Goal: Task Accomplishment & Management: Use online tool/utility

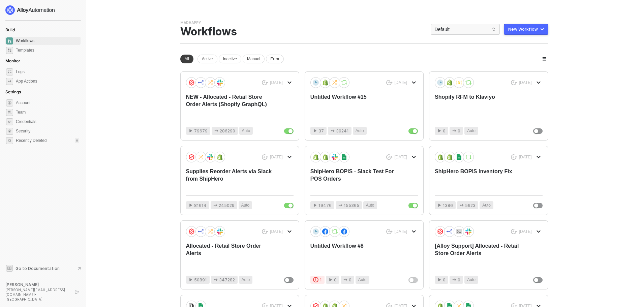
click at [533, 27] on div "New Workflow" at bounding box center [524, 29] width 30 height 5
click at [530, 42] on div "Start From Template" at bounding box center [512, 43] width 62 height 6
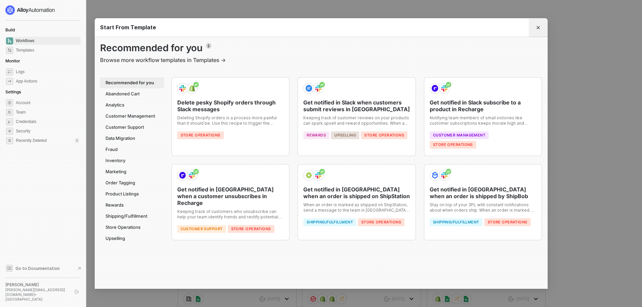
click at [540, 28] on icon "Close" at bounding box center [538, 28] width 4 height 4
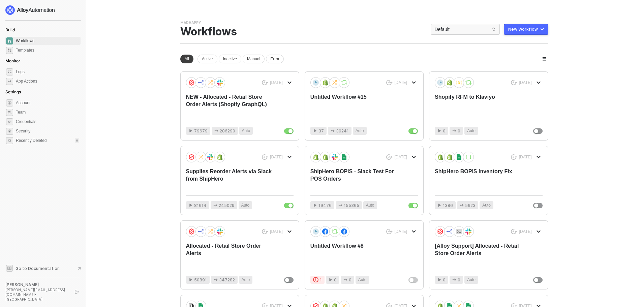
click at [536, 32] on button "New Workflow" at bounding box center [526, 29] width 45 height 11
click at [521, 59] on div "Start From Scratch" at bounding box center [507, 56] width 34 height 6
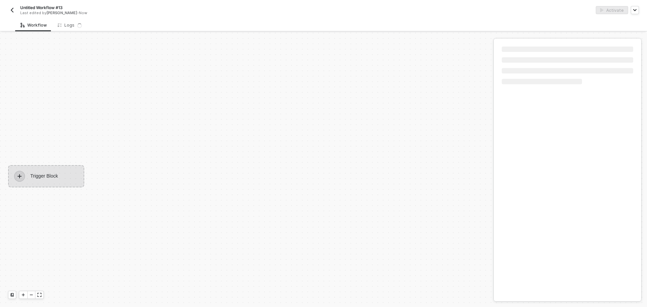
scroll to position [12, 0]
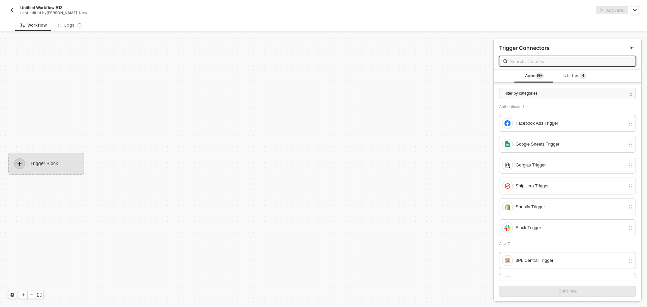
click at [66, 158] on div "Trigger Block" at bounding box center [46, 164] width 76 height 22
click at [55, 166] on div "Trigger Block" at bounding box center [46, 164] width 76 height 22
click at [538, 96] on div "Filter by categories" at bounding box center [567, 93] width 137 height 11
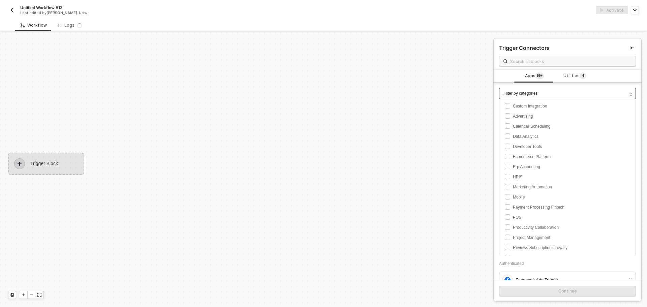
click at [538, 96] on div "Filter by categories" at bounding box center [567, 93] width 137 height 11
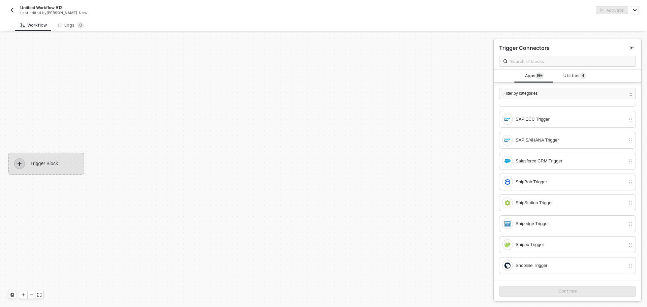
scroll to position [1340, 0]
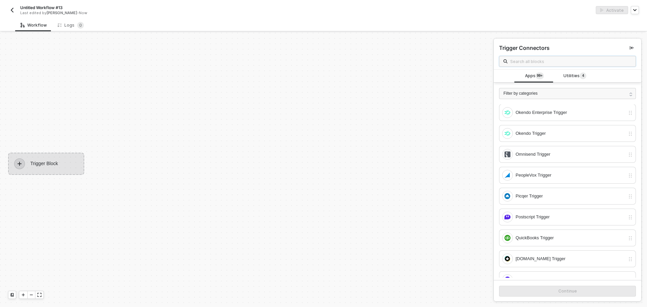
click at [527, 61] on input "text" at bounding box center [571, 61] width 121 height 7
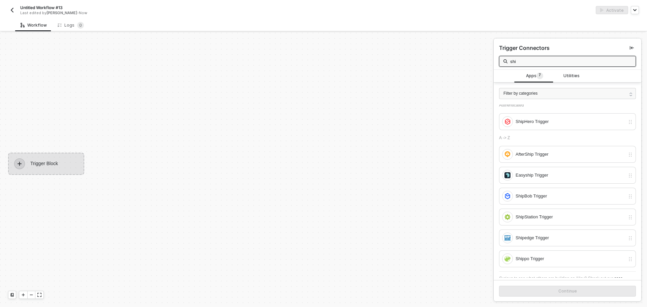
scroll to position [0, 0]
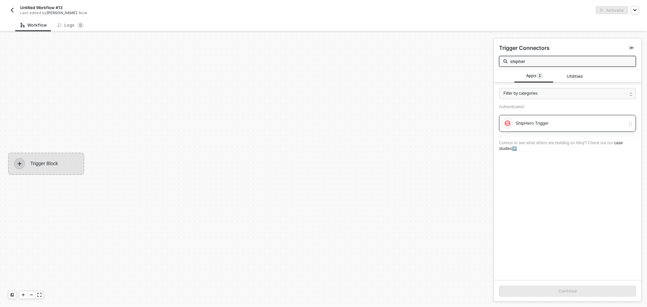
type input "shipher"
click at [577, 122] on div "ShipHero Trigger" at bounding box center [571, 123] width 110 height 7
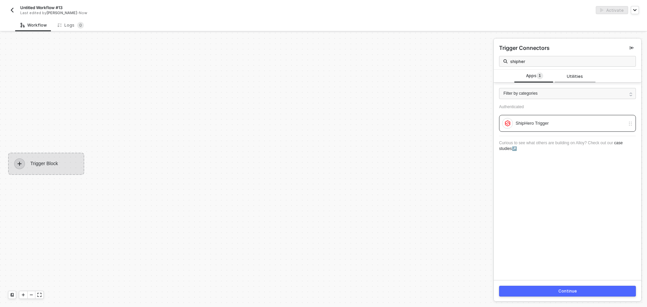
click at [579, 76] on span "Utilities" at bounding box center [575, 76] width 16 height 6
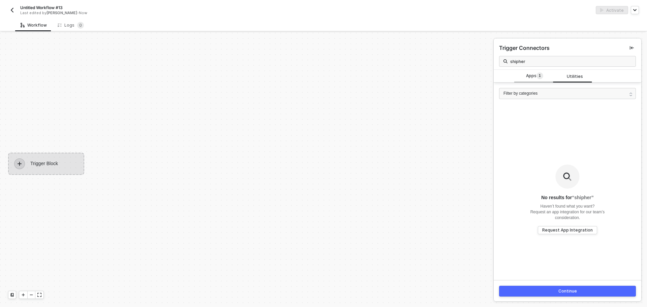
click at [539, 74] on span "1" at bounding box center [540, 75] width 2 height 5
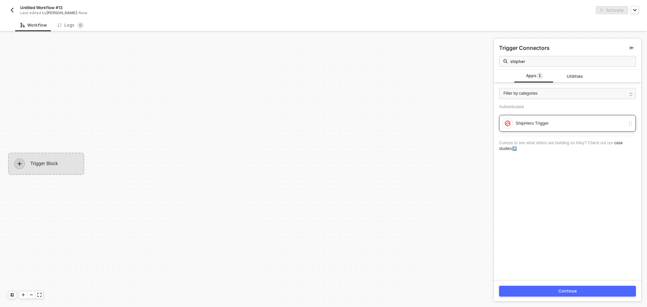
click at [557, 115] on div "ShipHero Trigger" at bounding box center [567, 123] width 137 height 17
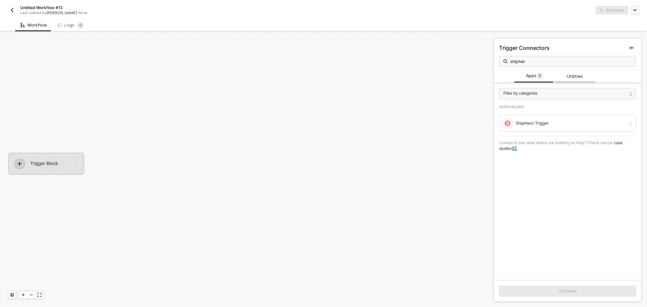
click at [564, 77] on div "Utilities" at bounding box center [575, 76] width 30 height 6
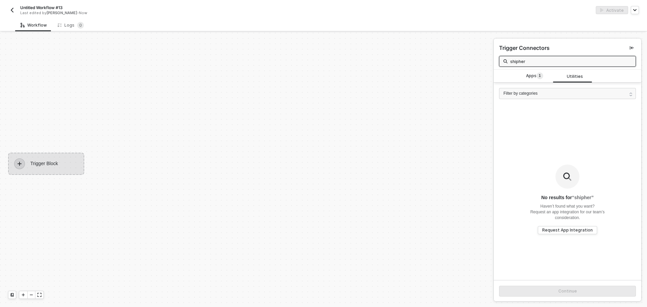
drag, startPoint x: 550, startPoint y: 63, endPoint x: 449, endPoint y: 52, distance: 100.8
click at [449, 52] on div "Trigger Block Trigger Connectors shipher Apps 1 Utilities Filter by categories …" at bounding box center [323, 170] width 647 height 274
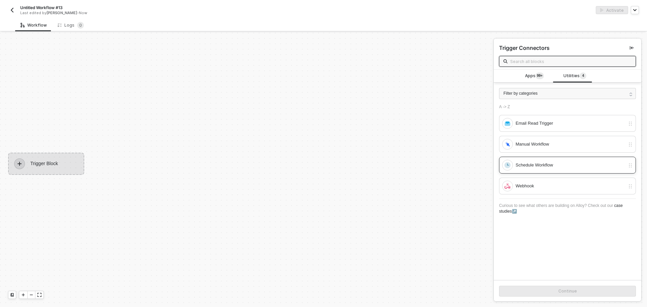
click at [555, 166] on div "Schedule Workflow" at bounding box center [571, 165] width 110 height 7
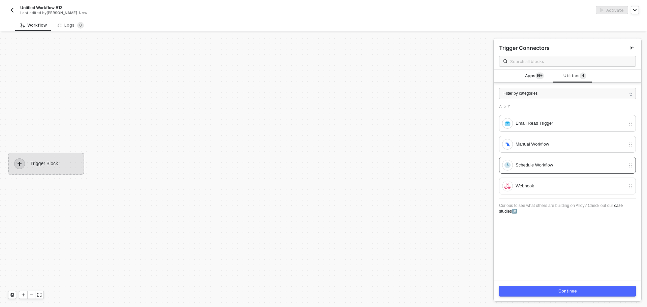
click at [570, 293] on div "Continue" at bounding box center [568, 291] width 19 height 5
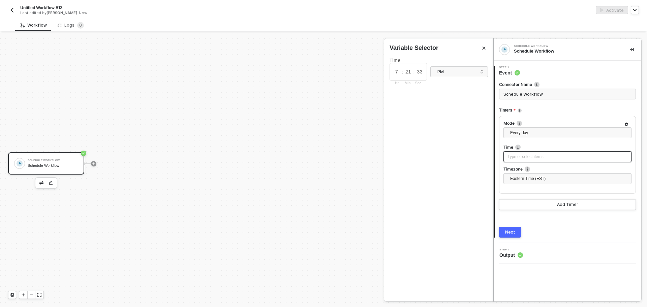
click at [543, 157] on div "Type or select items ﻿" at bounding box center [568, 157] width 120 height 6
click at [396, 73] on input "7" at bounding box center [397, 71] width 10 height 7
drag, startPoint x: 395, startPoint y: 73, endPoint x: 401, endPoint y: 74, distance: 6.5
click at [401, 74] on input "7" at bounding box center [397, 71] width 10 height 7
drag, startPoint x: 413, startPoint y: 71, endPoint x: 406, endPoint y: 69, distance: 7.3
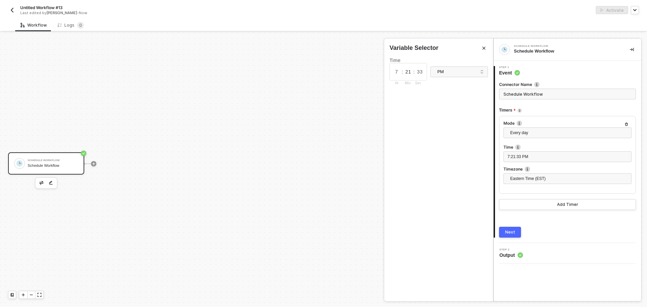
click at [406, 69] on input "21" at bounding box center [408, 71] width 10 height 7
type input "0"
drag, startPoint x: 421, startPoint y: 70, endPoint x: 413, endPoint y: 70, distance: 7.4
click at [413, 70] on div "7 : 0 : 33 Hr Min Sec" at bounding box center [408, 72] width 37 height 18
click at [417, 71] on input "33" at bounding box center [420, 71] width 10 height 7
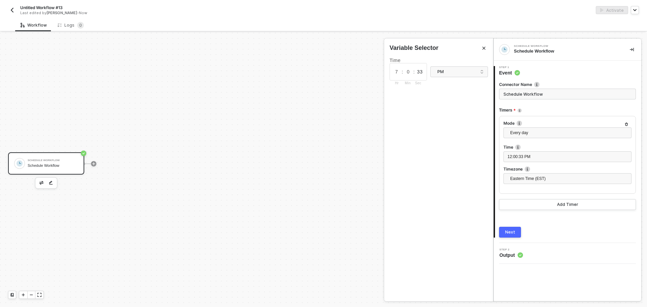
click at [422, 72] on input "33" at bounding box center [420, 71] width 10 height 7
drag, startPoint x: 422, startPoint y: 72, endPoint x: 416, endPoint y: 72, distance: 6.4
click at [416, 72] on input "33" at bounding box center [420, 71] width 10 height 7
click at [446, 72] on div "PM" at bounding box center [457, 71] width 39 height 7
type input "0"
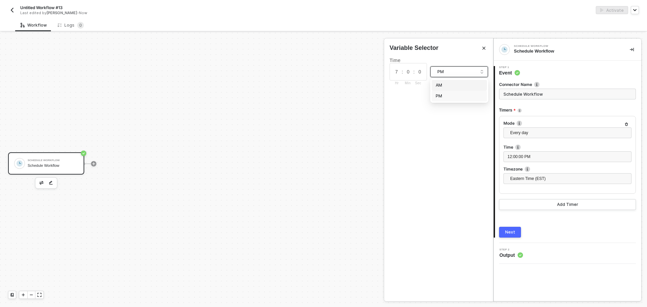
click at [461, 87] on div "AM" at bounding box center [459, 85] width 47 height 6
click at [469, 154] on div "Time 7 : 0 : 0 Hr Min Sec AM am pm AM PM" at bounding box center [438, 176] width 109 height 249
click at [520, 175] on span "Eastern Time (EST)" at bounding box center [569, 179] width 117 height 10
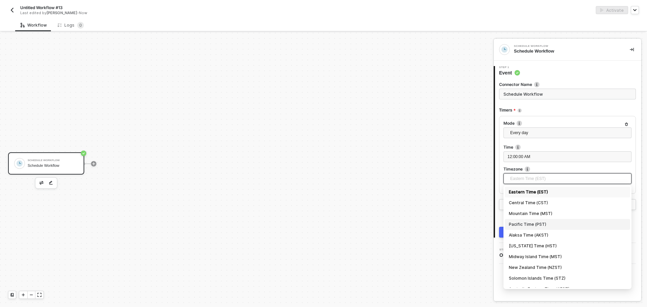
click at [542, 225] on div "Pacific Time (PST)" at bounding box center [567, 224] width 117 height 7
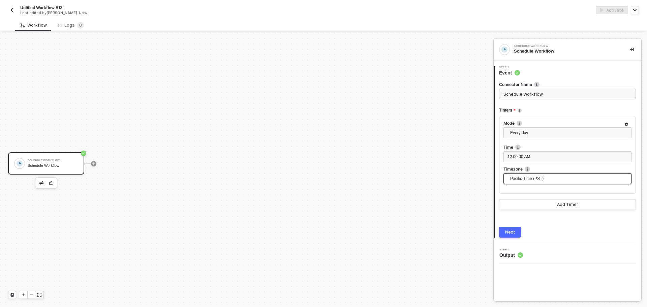
click at [513, 233] on div "Next" at bounding box center [510, 232] width 10 height 5
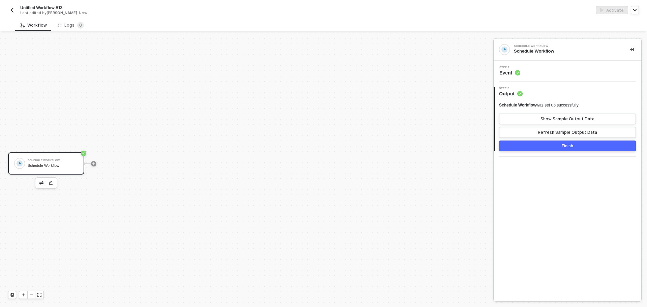
click at [35, 165] on div "Schedule Workflow" at bounding box center [53, 166] width 51 height 4
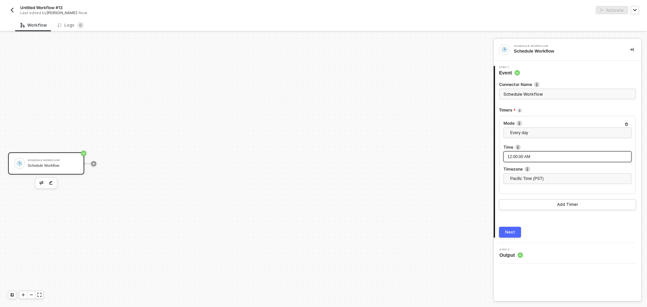
click at [538, 154] on div "12:00:00 AM" at bounding box center [568, 157] width 120 height 6
drag, startPoint x: 401, startPoint y: 72, endPoint x: 387, endPoint y: 72, distance: 14.5
click at [387, 72] on div "Time 12 : 00 : 00 Hr Min Sec AM" at bounding box center [438, 71] width 109 height 39
drag, startPoint x: 400, startPoint y: 72, endPoint x: 386, endPoint y: 72, distance: 13.2
click at [386, 72] on div "Time 9 : 00 : 00 Hr Min Sec AM" at bounding box center [438, 71] width 109 height 39
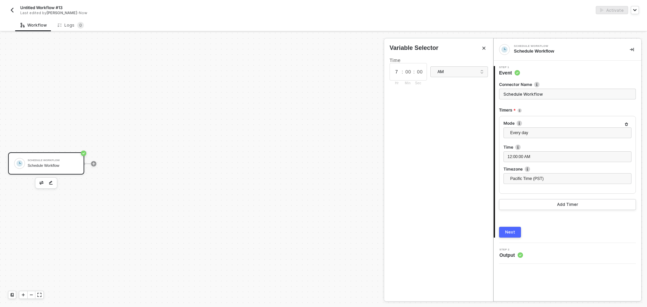
type input "7"
click at [436, 102] on div "Time 7 : 00 : 00 Hr Min Sec AM" at bounding box center [438, 176] width 109 height 249
click at [508, 231] on div "Next" at bounding box center [510, 232] width 10 height 5
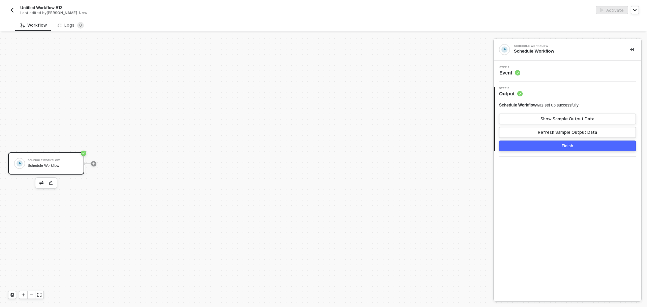
click at [547, 142] on button "Finish" at bounding box center [567, 146] width 137 height 11
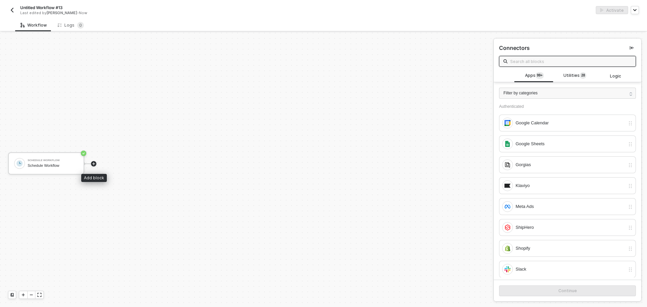
click at [95, 162] on icon "icon-play" at bounding box center [94, 164] width 4 height 4
click at [519, 60] on input "text" at bounding box center [571, 61] width 121 height 7
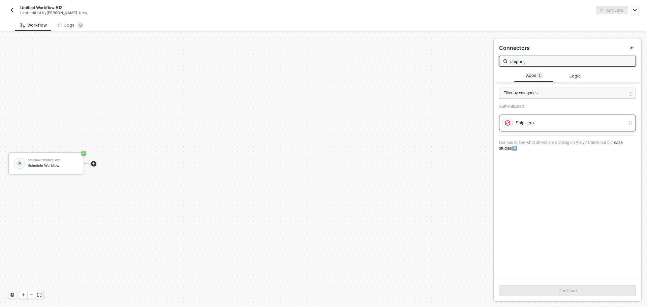
type input "shipher"
click at [557, 128] on div "ShipHero" at bounding box center [567, 123] width 137 height 17
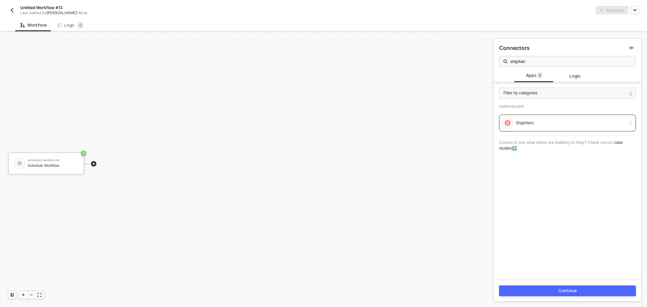
click at [554, 290] on button "Continue" at bounding box center [567, 291] width 137 height 11
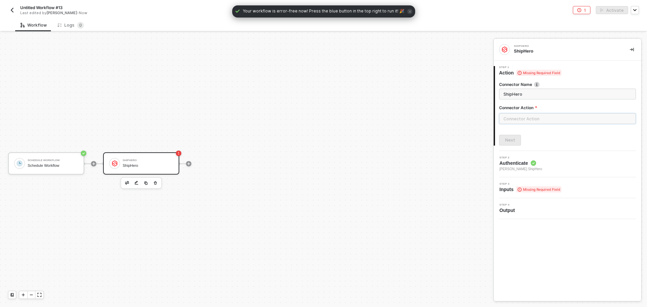
click at [552, 115] on input "text" at bounding box center [567, 118] width 137 height 11
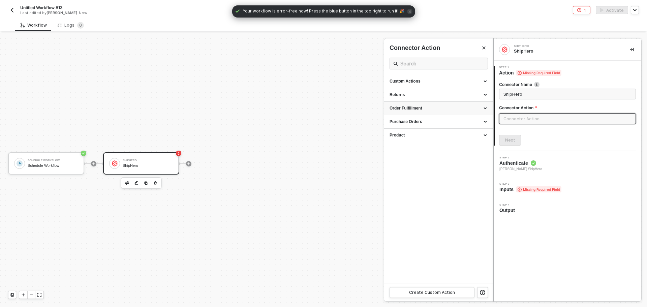
click at [435, 109] on div "Order Fulfillment" at bounding box center [439, 109] width 98 height 6
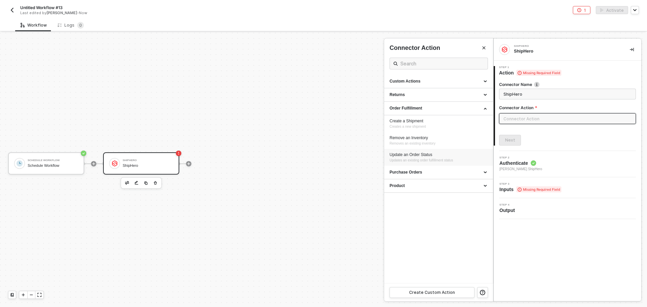
click at [445, 158] on span "Updates an existing order fulfillment status" at bounding box center [421, 160] width 63 height 4
type input "Updates an existing order fulfillment status"
type input "Order Fulfillment - Update an Order Status"
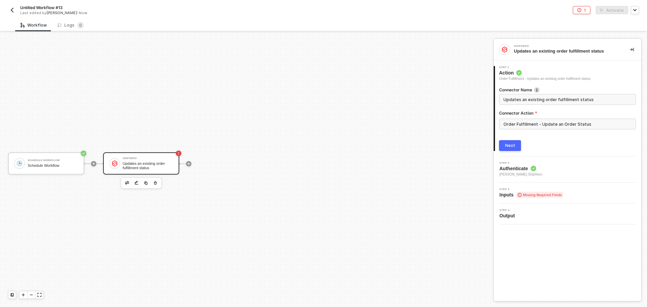
click at [513, 145] on div "Next" at bounding box center [510, 145] width 10 height 5
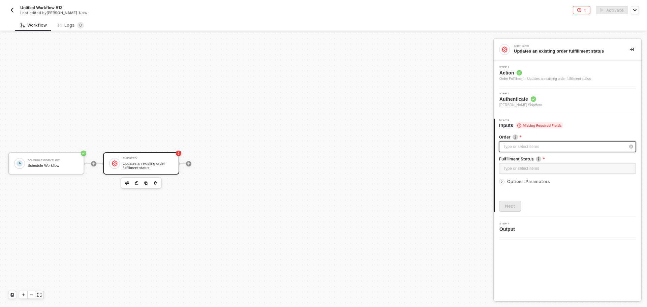
click at [513, 145] on div "Type or select items ﻿" at bounding box center [564, 147] width 122 height 6
click at [433, 63] on sup "1" at bounding box center [436, 64] width 7 height 7
click at [408, 65] on div "Order" at bounding box center [401, 64] width 23 height 8
click at [515, 178] on div at bounding box center [567, 176] width 137 height 3
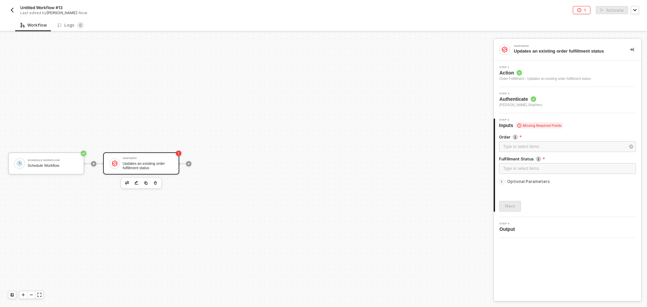
click at [518, 183] on span "Optional Parameters" at bounding box center [528, 181] width 43 height 5
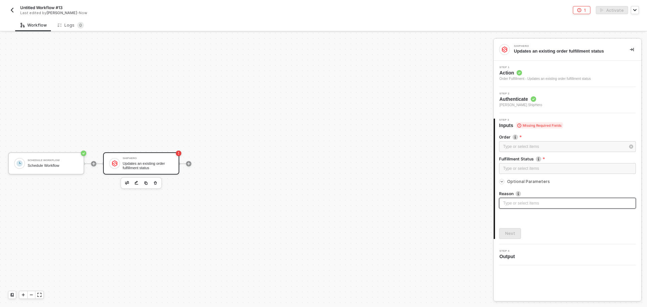
click at [528, 200] on div "Type or select items ﻿" at bounding box center [567, 203] width 129 height 6
click at [525, 163] on div "Type or select items ﻿" at bounding box center [567, 168] width 137 height 11
click at [526, 146] on div "Type or select items ﻿" at bounding box center [564, 147] width 122 height 6
click at [156, 184] on icon "button" at bounding box center [155, 182] width 4 height 5
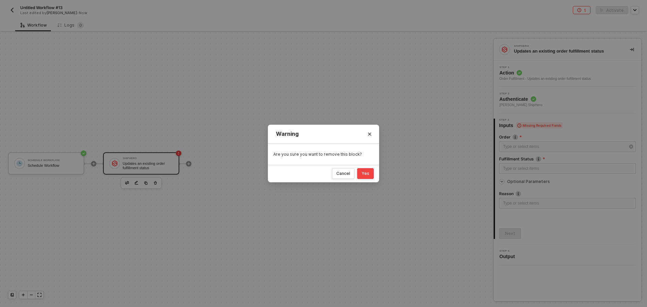
click at [362, 176] on button "Yes" at bounding box center [365, 173] width 17 height 11
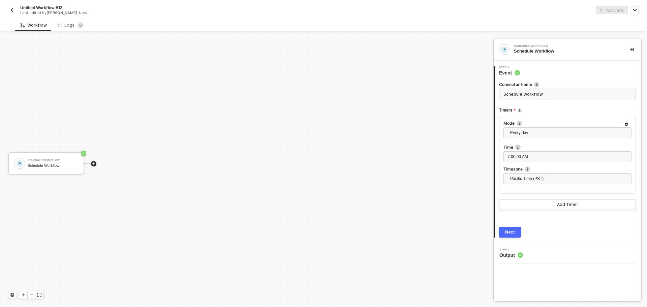
click at [93, 165] on icon "icon-play" at bounding box center [94, 164] width 4 height 4
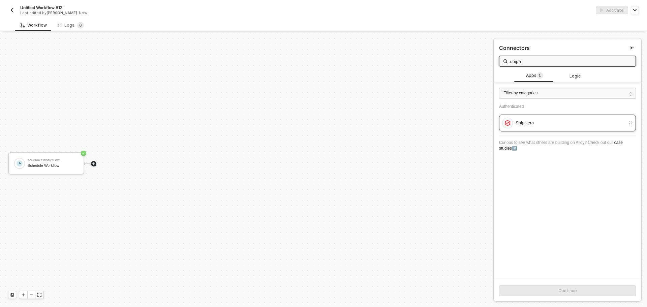
type input "shiph"
click at [534, 125] on div "ShipHero" at bounding box center [571, 122] width 110 height 7
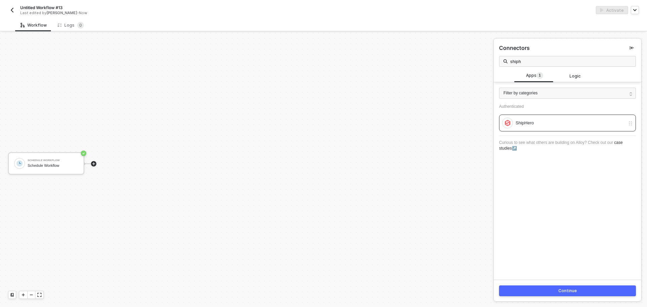
click at [542, 283] on div "Continue" at bounding box center [568, 291] width 148 height 22
click at [542, 289] on button "Continue" at bounding box center [567, 291] width 137 height 11
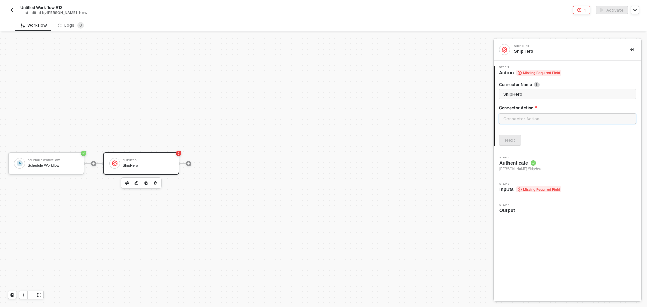
click at [530, 117] on input "text" at bounding box center [567, 118] width 137 height 11
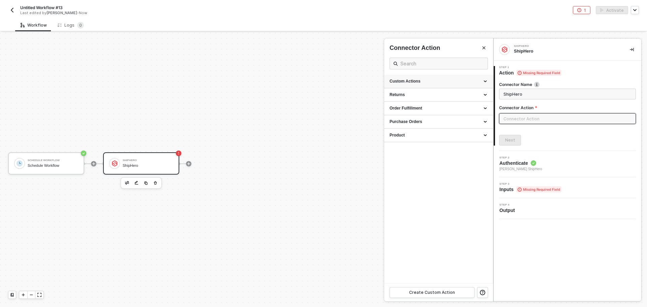
click at [436, 85] on div "Custom Actions" at bounding box center [438, 81] width 109 height 13
click at [425, 121] on div "Order Fulfillment" at bounding box center [438, 125] width 109 height 13
click at [436, 188] on div "Purchase Orders" at bounding box center [439, 189] width 98 height 6
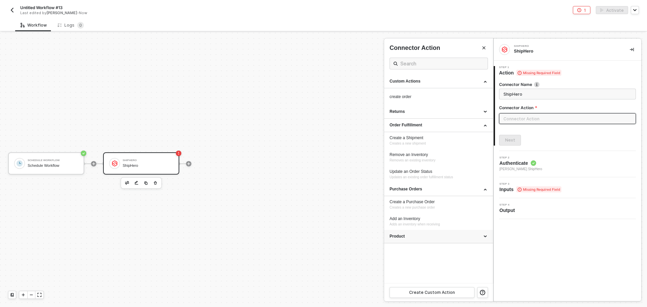
click at [444, 242] on div "Product" at bounding box center [438, 236] width 109 height 13
click at [434, 107] on div "Returns" at bounding box center [438, 111] width 109 height 13
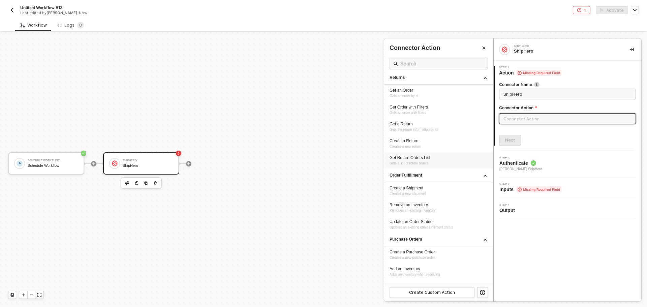
scroll to position [34, 0]
click at [426, 113] on span "Gets an order with filters" at bounding box center [408, 113] width 36 height 4
type input "Gets an order with filters"
type input "Returns - Get Order with Filters"
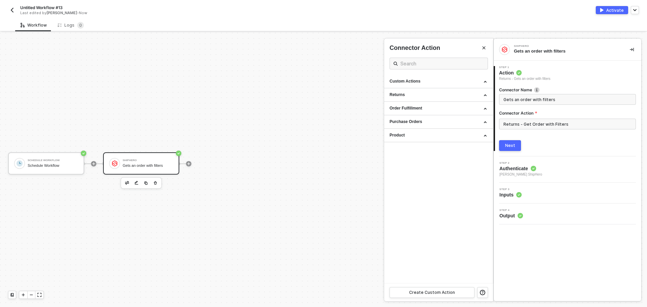
scroll to position [0, 0]
click at [512, 148] on div "Next" at bounding box center [510, 145] width 10 height 5
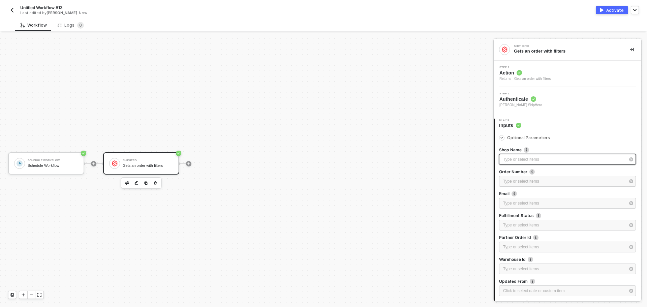
click at [525, 162] on div "Type or select items ﻿" at bounding box center [564, 159] width 122 height 6
click at [425, 84] on input "text" at bounding box center [439, 82] width 98 height 11
click at [431, 68] on div "Shop Name Blocks 1" at bounding box center [423, 65] width 66 height 11
click at [433, 63] on span "Blocks 1" at bounding box center [439, 63] width 21 height 5
click at [409, 66] on span "Shop Name" at bounding box center [406, 64] width 23 height 5
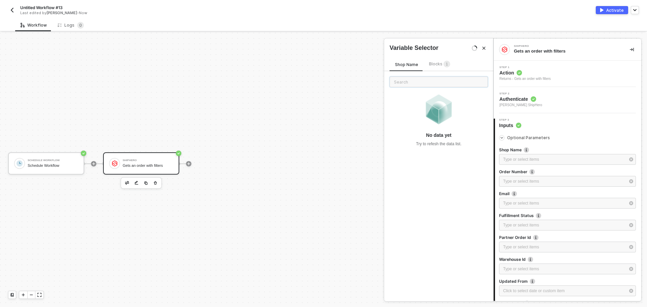
click at [411, 87] on input "text" at bounding box center [439, 82] width 98 height 11
click at [412, 81] on input "text" at bounding box center [439, 82] width 98 height 11
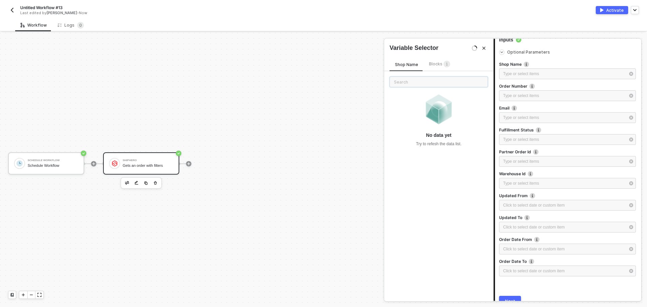
scroll to position [101, 0]
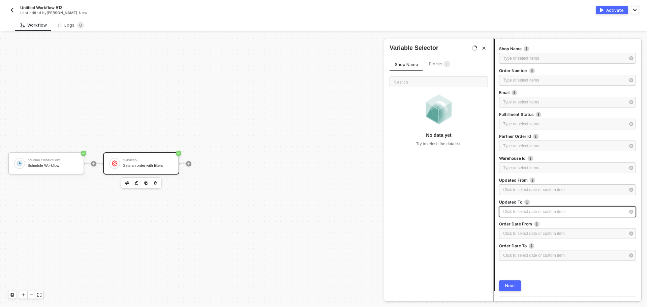
click at [525, 216] on div "Click to select date or custom item ﻿" at bounding box center [567, 211] width 137 height 11
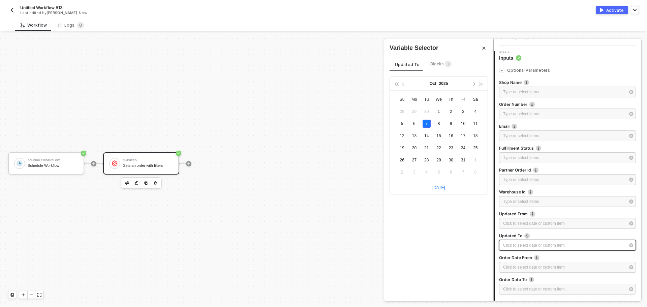
scroll to position [34, 0]
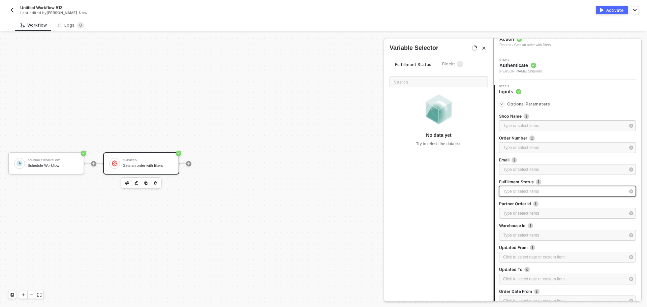
click at [519, 194] on div "Type or select items ﻿" at bounding box center [564, 191] width 122 height 6
click at [515, 187] on div "Type or select items ﻿" at bounding box center [567, 191] width 137 height 11
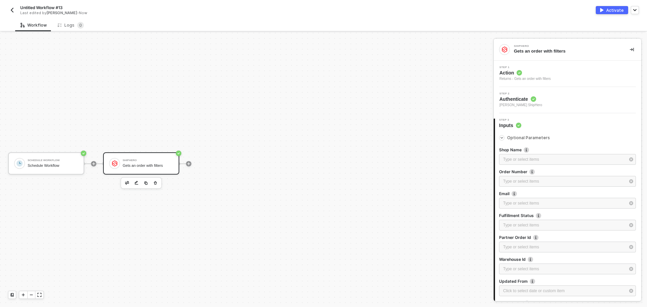
click at [522, 135] on div "Optional Parameters" at bounding box center [567, 137] width 137 height 7
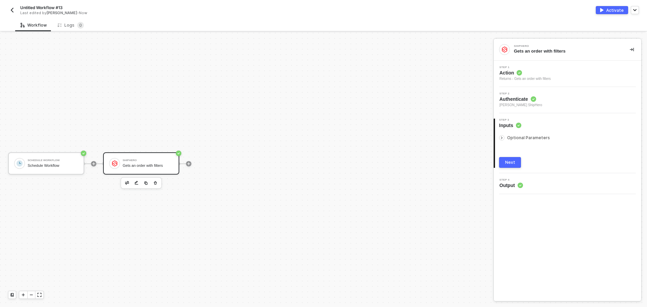
click at [523, 103] on span "[PERSON_NAME] ShipHero" at bounding box center [521, 105] width 43 height 5
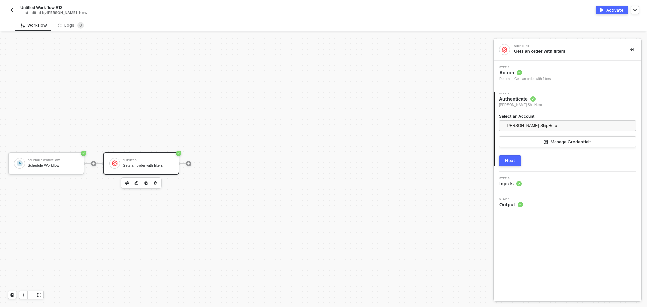
click at [517, 162] on button "Next" at bounding box center [510, 160] width 22 height 11
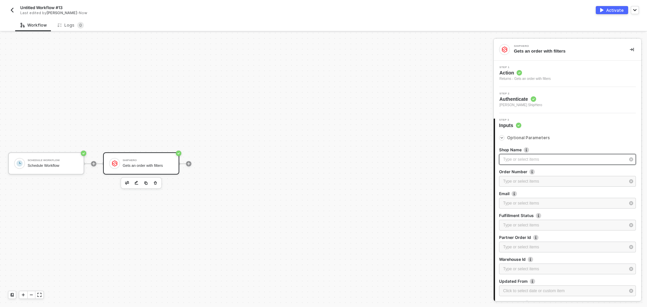
click at [517, 162] on div "Type or select items ﻿" at bounding box center [564, 159] width 122 height 6
click at [437, 84] on input "text" at bounding box center [439, 82] width 98 height 11
click at [454, 142] on div "Try to refesh the data list." at bounding box center [439, 144] width 46 height 6
click at [449, 141] on div "No data yet Try to refesh the data list." at bounding box center [439, 120] width 98 height 54
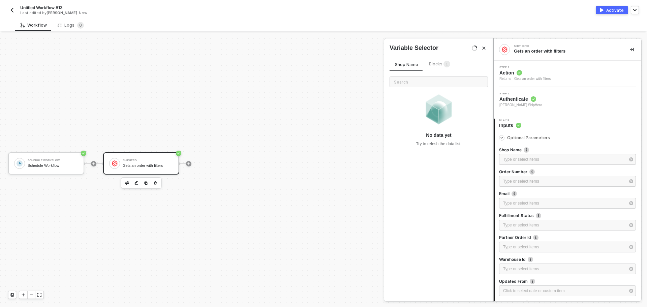
click at [440, 66] on span "Blocks 1" at bounding box center [439, 63] width 21 height 5
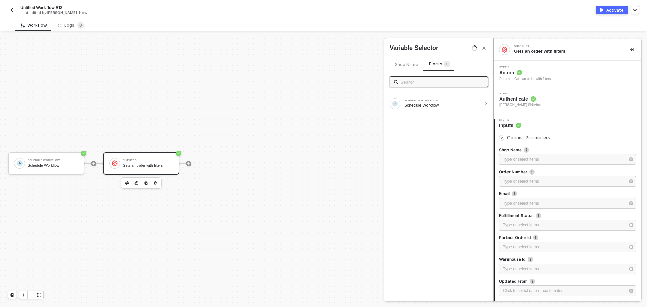
click at [515, 141] on div "Optional Parameters" at bounding box center [567, 137] width 137 height 7
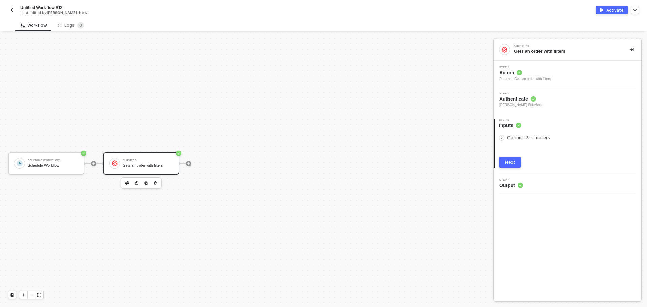
click at [515, 141] on div "Optional Parameters" at bounding box center [567, 137] width 137 height 7
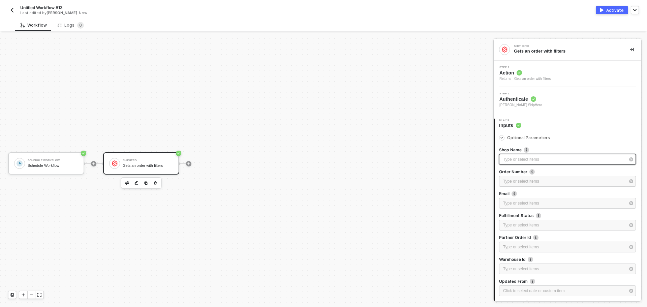
click at [522, 160] on div "Type or select items ﻿" at bounding box center [564, 159] width 122 height 6
click at [628, 160] on button "button" at bounding box center [631, 159] width 7 height 7
click at [607, 158] on div "Type or select items ﻿" at bounding box center [564, 159] width 122 height 6
click at [415, 64] on span "Shop Name 99+" at bounding box center [413, 63] width 36 height 5
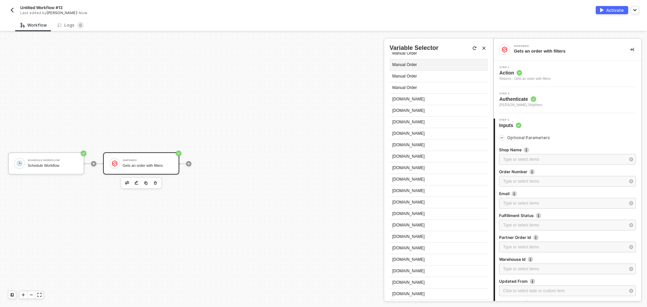
scroll to position [101, 0]
click at [432, 96] on div "[DOMAIN_NAME]" at bounding box center [439, 98] width 98 height 11
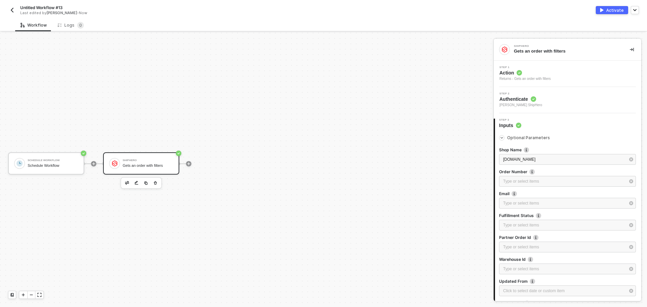
click at [533, 187] on div "Type or select items ﻿" at bounding box center [567, 182] width 137 height 12
click at [532, 205] on div "Type or select items ﻿" at bounding box center [564, 203] width 122 height 6
click at [630, 203] on icon "button" at bounding box center [632, 203] width 4 height 4
click at [630, 180] on icon "button" at bounding box center [632, 181] width 4 height 4
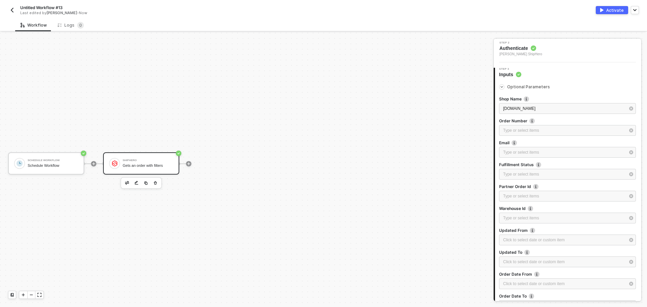
scroll to position [67, 0]
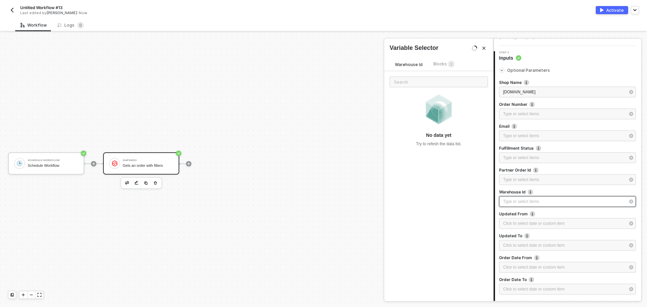
click at [612, 202] on div "Type or select items ﻿" at bounding box center [564, 202] width 122 height 6
click at [630, 204] on icon "button" at bounding box center [632, 202] width 4 height 4
click at [601, 204] on div "Type or select items ﻿" at bounding box center [564, 202] width 122 height 6
click at [441, 65] on span "Blocks 1" at bounding box center [444, 63] width 21 height 5
click at [422, 65] on span "Warehouse Id 9 8" at bounding box center [414, 63] width 38 height 5
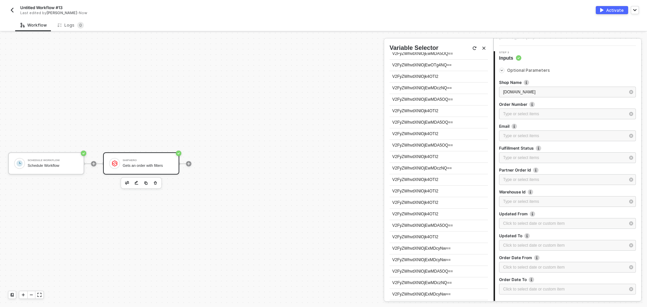
scroll to position [0, 0]
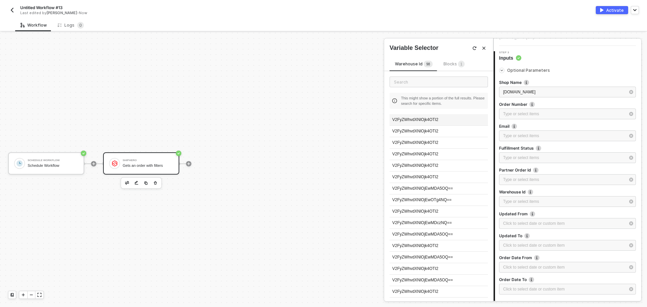
click at [428, 116] on div "V2FyZWhvdXNlOjk4OTI2" at bounding box center [439, 119] width 98 height 11
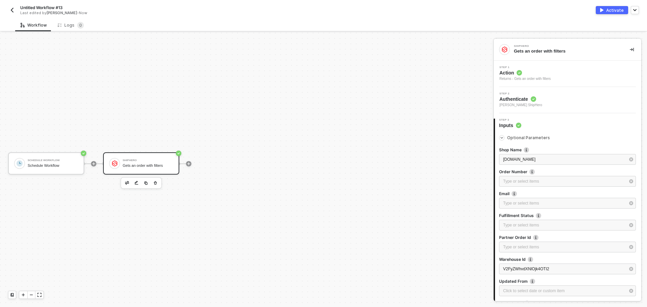
click at [532, 137] on span "Optional Parameters" at bounding box center [528, 137] width 43 height 5
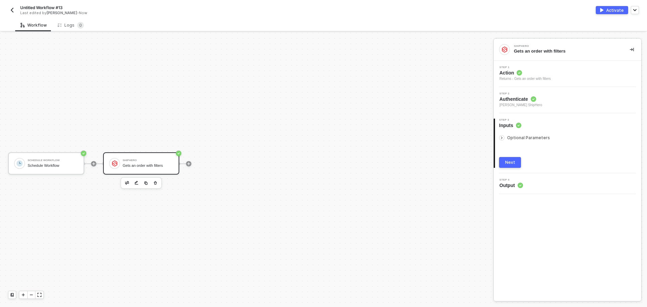
click at [532, 137] on span "Optional Parameters" at bounding box center [528, 137] width 43 height 5
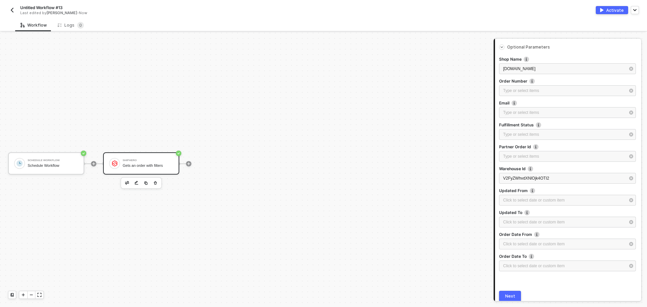
scroll to position [101, 0]
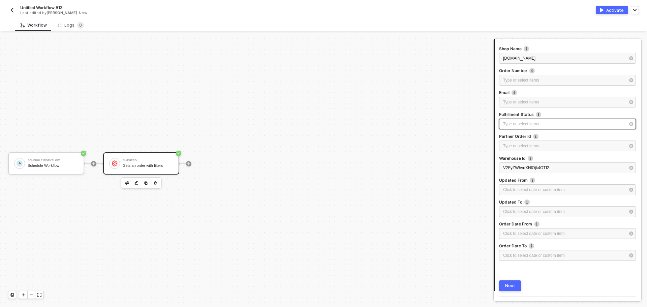
click at [562, 123] on div "Type or select items ﻿" at bounding box center [564, 124] width 122 height 6
click at [628, 126] on button "button" at bounding box center [631, 123] width 7 height 7
click at [594, 123] on div "Type or select items ﻿" at bounding box center [564, 124] width 122 height 6
click at [449, 66] on div "Blocks 1" at bounding box center [452, 64] width 21 height 7
click at [422, 64] on span "Fulfillment Status" at bounding box center [413, 64] width 36 height 5
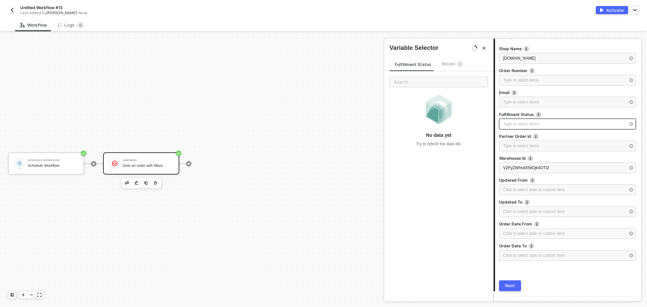
click at [561, 123] on div "Type or select items ﻿" at bounding box center [564, 124] width 122 height 6
click at [630, 124] on icon "button" at bounding box center [632, 124] width 4 height 4
click at [612, 126] on div "Type or select items ﻿" at bounding box center [564, 124] width 122 height 6
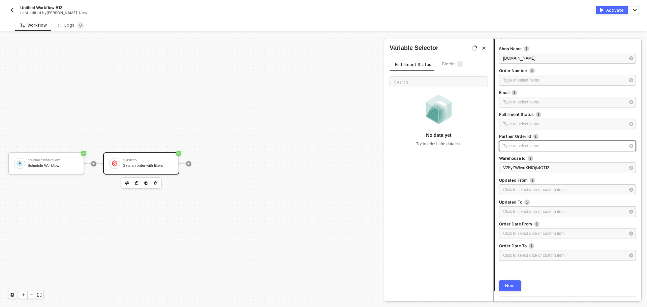
click at [547, 145] on div "Type or select items ﻿" at bounding box center [564, 146] width 122 height 6
click at [557, 165] on div "V2FyZWhvdXNlOjk4OTI2" at bounding box center [564, 168] width 122 height 6
click at [551, 146] on div "Type or select items ﻿" at bounding box center [564, 146] width 122 height 6
click at [550, 111] on div at bounding box center [567, 110] width 137 height 3
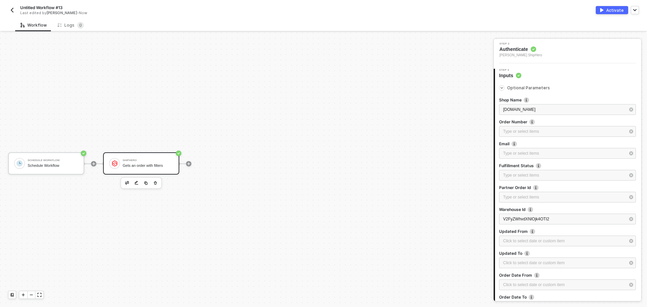
scroll to position [0, 0]
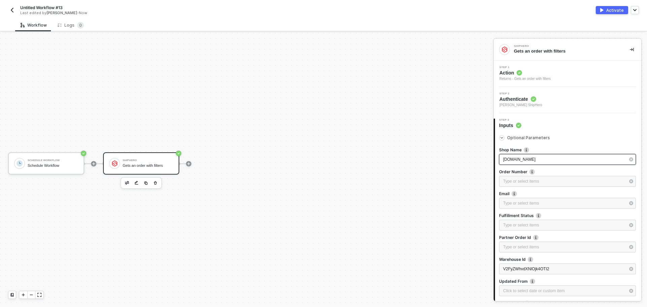
click at [555, 159] on div "[DOMAIN_NAME]" at bounding box center [564, 159] width 122 height 6
click at [566, 180] on div "Type or select items ﻿" at bounding box center [564, 181] width 122 height 6
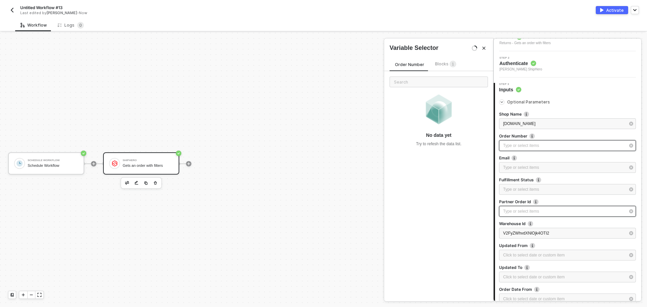
scroll to position [67, 0]
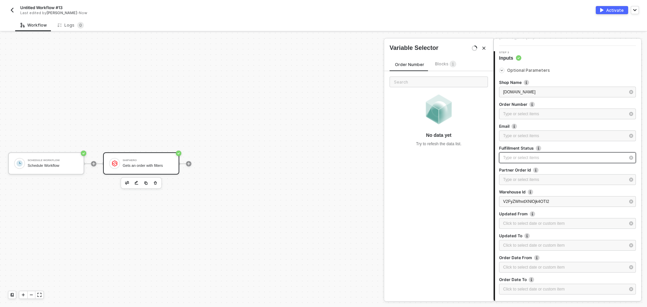
click at [532, 159] on div "Type or select items ﻿" at bounding box center [564, 158] width 122 height 6
click at [539, 148] on img at bounding box center [538, 148] width 5 height 5
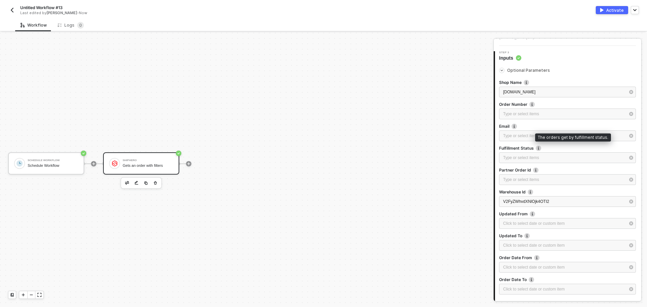
click at [539, 148] on img at bounding box center [538, 148] width 5 height 5
click at [568, 156] on div "Type or select items ﻿" at bounding box center [564, 158] width 122 height 6
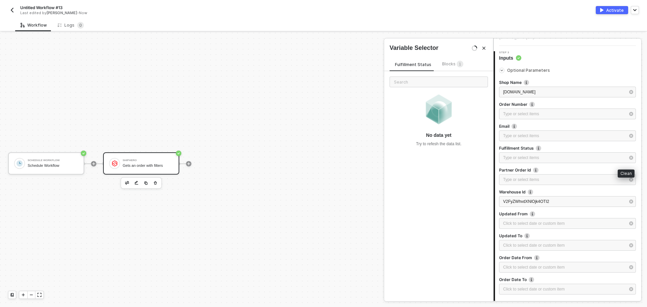
click at [628, 156] on button "button" at bounding box center [631, 157] width 7 height 7
click at [603, 156] on div "Type or select items ﻿" at bounding box center [564, 158] width 122 height 6
click at [455, 68] on div "Fulfillment Status Blocks 1" at bounding box center [429, 65] width 79 height 11
click at [452, 65] on span "Blocks 1" at bounding box center [452, 63] width 21 height 5
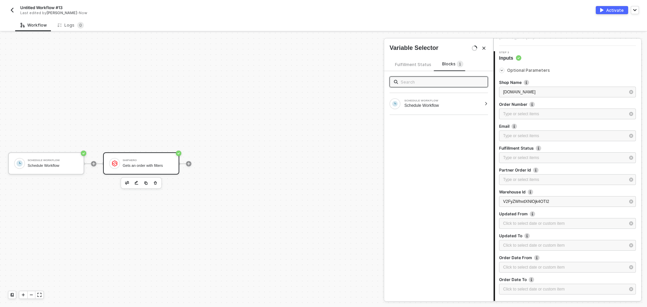
click at [414, 64] on span "Fulfillment Status" at bounding box center [413, 64] width 36 height 5
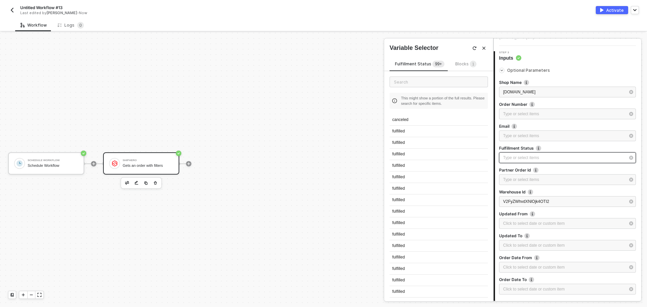
click at [528, 155] on div "Type or select items ﻿" at bounding box center [564, 158] width 122 height 6
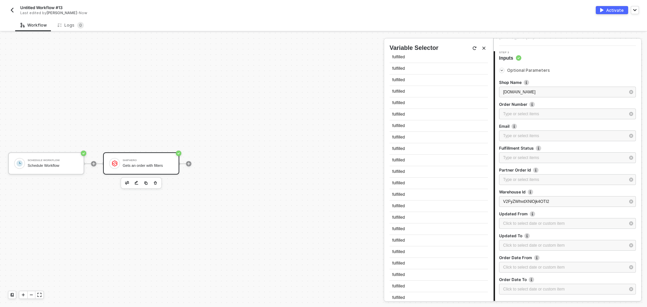
scroll to position [0, 0]
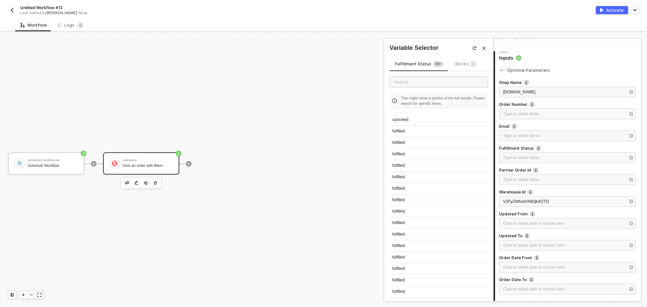
click at [422, 77] on input "text" at bounding box center [439, 82] width 98 height 11
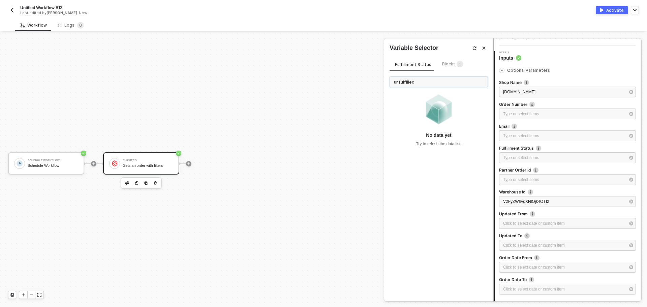
type input "unfulfilled"
click at [474, 118] on div "No data yet Try to refesh the data list." at bounding box center [439, 120] width 98 height 54
drag, startPoint x: 437, startPoint y: 82, endPoint x: 373, endPoint y: 77, distance: 64.2
click at [494, 307] on div "Variable Selector Fulfillment Status Blocks 1 unfulfilled No data yet Try to re…" at bounding box center [494, 313] width 0 height 0
click at [523, 155] on div "Type or select items ﻿" at bounding box center [564, 158] width 122 height 6
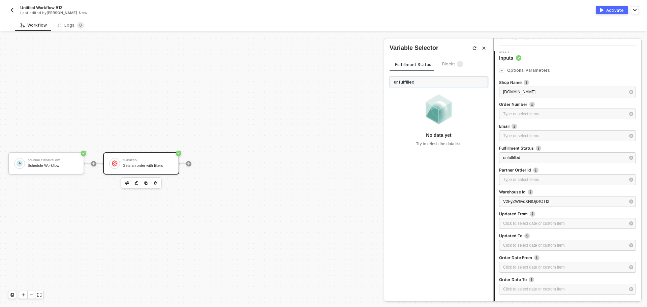
drag, startPoint x: 449, startPoint y: 84, endPoint x: 318, endPoint y: 76, distance: 131.8
click at [494, 307] on div "Variable Selector Fulfillment Status Blocks 1 unfulfilled No data yet Try to re…" at bounding box center [494, 313] width 0 height 0
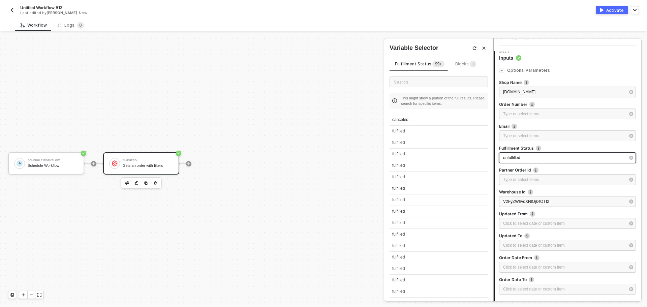
click at [554, 155] on div "unfulfilled" at bounding box center [564, 158] width 122 height 6
click at [555, 177] on div "Type or select items ﻿" at bounding box center [564, 180] width 122 height 6
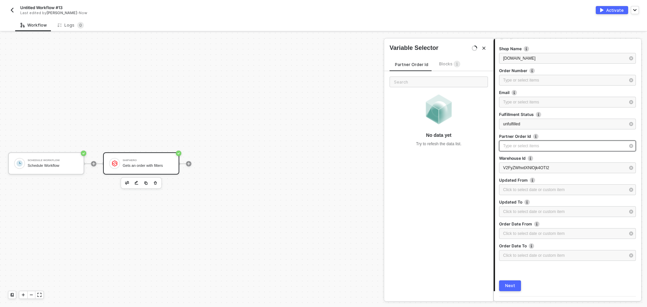
scroll to position [118, 0]
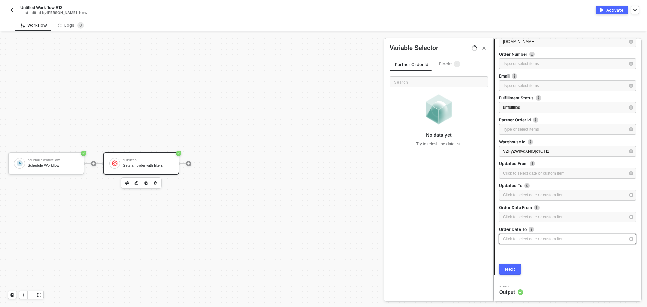
click at [529, 241] on div "Click to select date or custom item ﻿" at bounding box center [564, 239] width 122 height 6
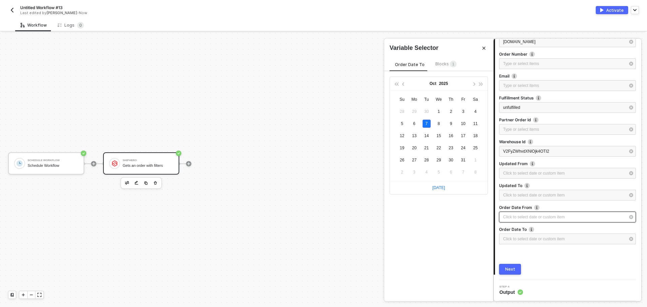
click at [536, 214] on div "Click to select date or custom item ﻿" at bounding box center [564, 217] width 122 height 6
click at [538, 194] on div "Click to select date or custom item ﻿" at bounding box center [564, 195] width 122 height 6
click at [539, 170] on div "Click to select date or custom item ﻿" at bounding box center [564, 173] width 122 height 6
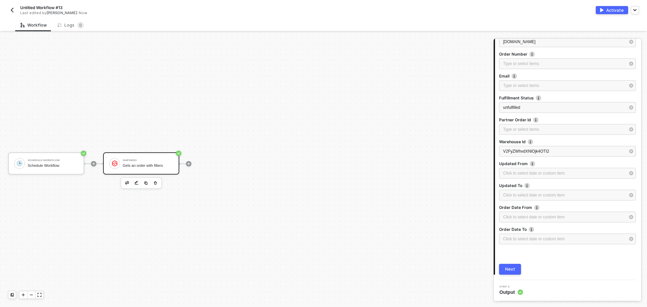
click at [515, 269] on button "Next" at bounding box center [510, 269] width 22 height 11
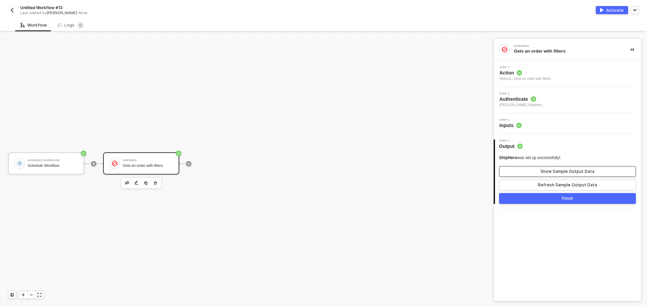
click at [573, 168] on button "Show Sample Output Data" at bounding box center [567, 171] width 137 height 11
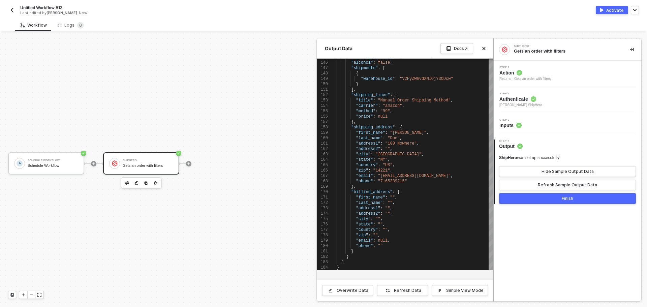
click at [577, 199] on button "Finish" at bounding box center [567, 198] width 137 height 11
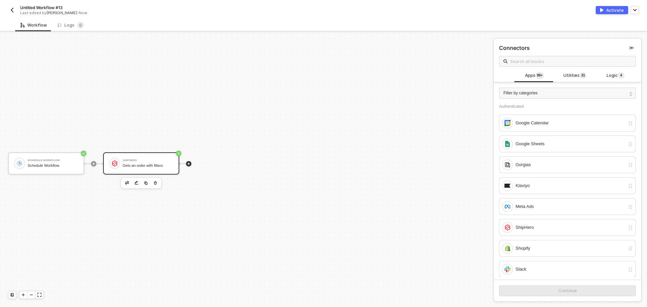
click at [158, 167] on div "Gets an order with filters" at bounding box center [148, 166] width 51 height 4
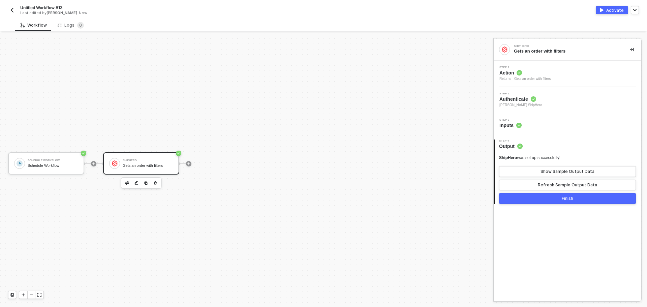
click at [519, 194] on button "Finish" at bounding box center [567, 198] width 137 height 11
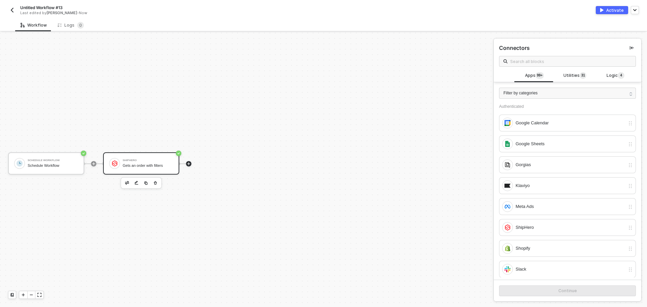
click at [139, 167] on div "Gets an order with filters" at bounding box center [148, 166] width 51 height 4
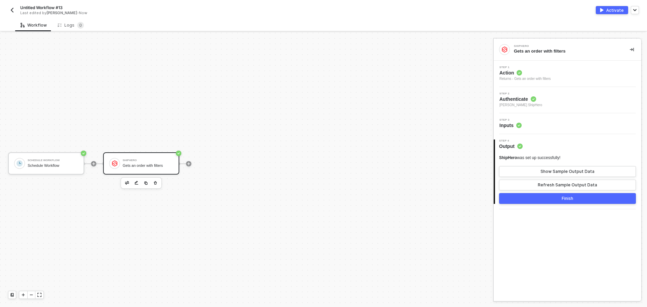
click at [543, 70] on span "Action" at bounding box center [525, 72] width 51 height 7
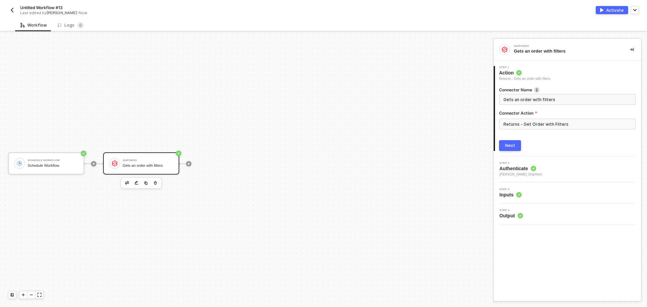
click at [29, 4] on div "Untitled Workflow #13 Last edited by [PERSON_NAME] - Now Activate" at bounding box center [323, 9] width 631 height 19
click at [34, 8] on span "Untitled Workflow #13" at bounding box center [41, 8] width 42 height 6
drag, startPoint x: 72, startPoint y: 7, endPoint x: -19, endPoint y: 0, distance: 91.3
click at [0, 0] on html "Alloy Untitled Workflow #13 Save Cancel Last edited by [PERSON_NAME] - Now Acti…" at bounding box center [323, 153] width 647 height 307
type input "ShipHero Order Status for Late Orders"
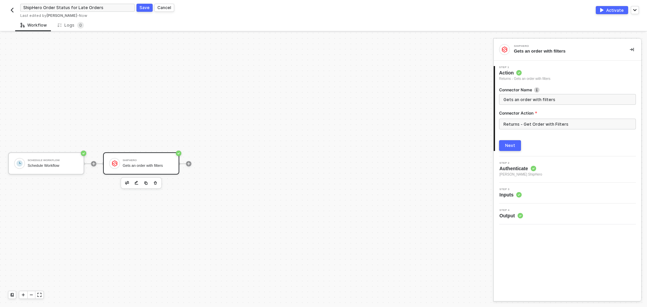
click at [142, 8] on div "Save" at bounding box center [145, 8] width 10 height 6
click at [135, 164] on div "Gets an order with filters" at bounding box center [148, 166] width 51 height 4
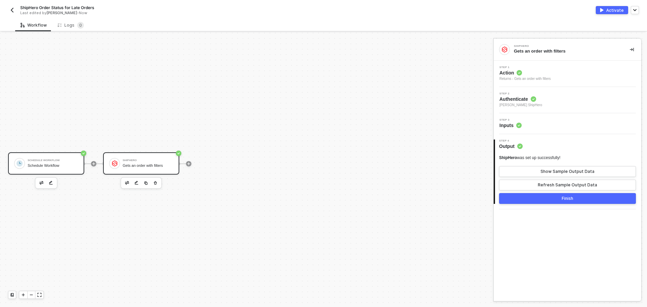
click at [48, 160] on div "Schedule Workflow" at bounding box center [53, 160] width 51 height 3
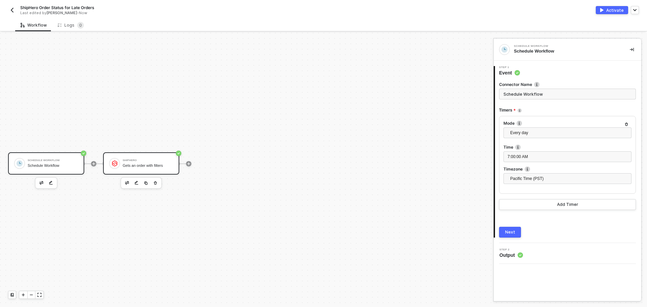
click at [136, 163] on div "ShipHero Gets an order with filters" at bounding box center [148, 163] width 51 height 13
